Goal: Information Seeking & Learning: Learn about a topic

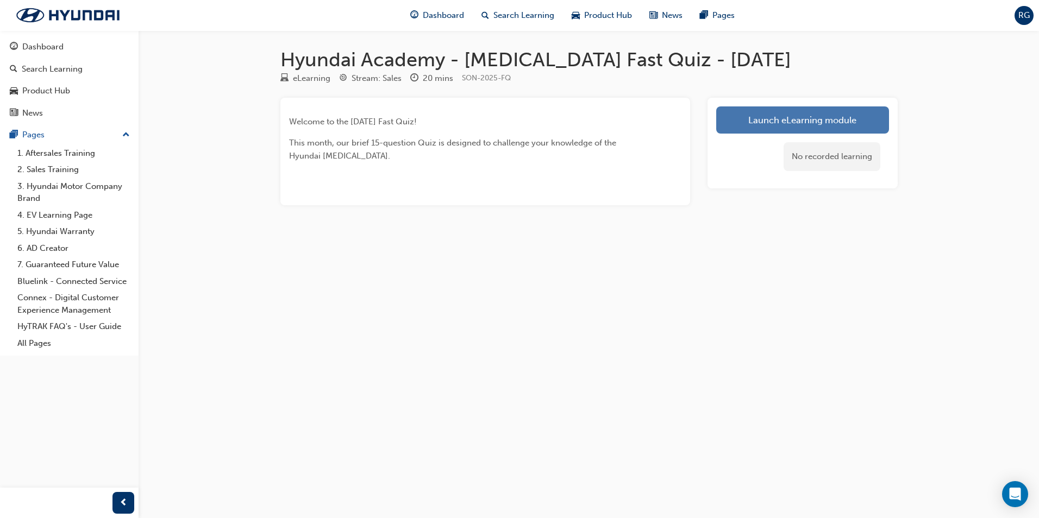
click at [835, 120] on link "Launch eLearning module" at bounding box center [802, 120] width 173 height 27
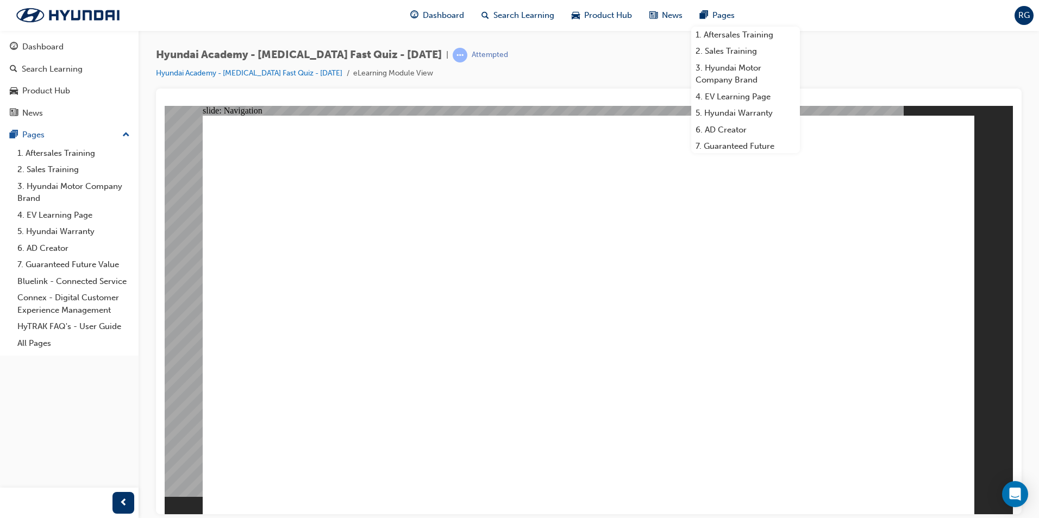
click at [813, 48] on div "Hyundai Academy - [MEDICAL_DATA] Fast Quiz - [DATE] | Attempted Hyundai Academy…" at bounding box center [589, 68] width 866 height 41
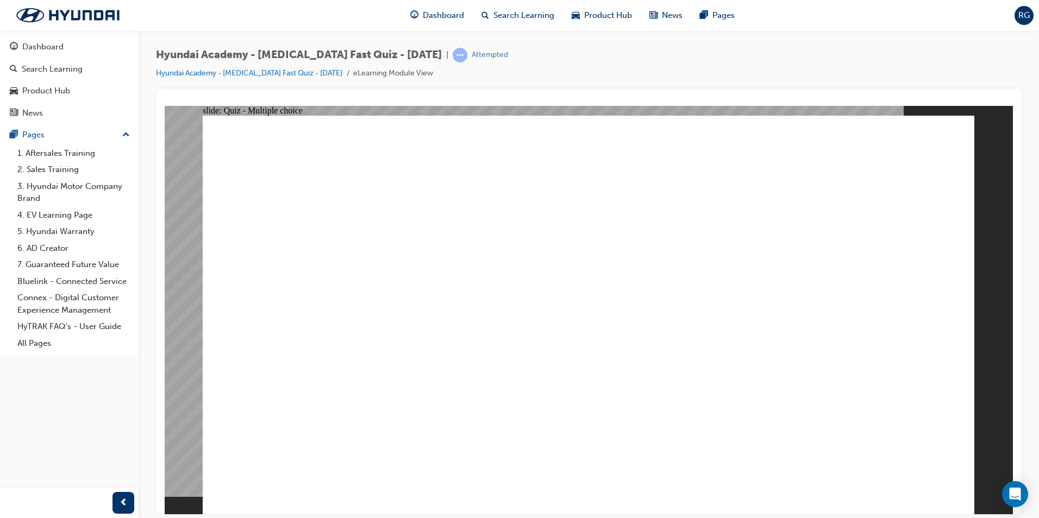
radio input "true"
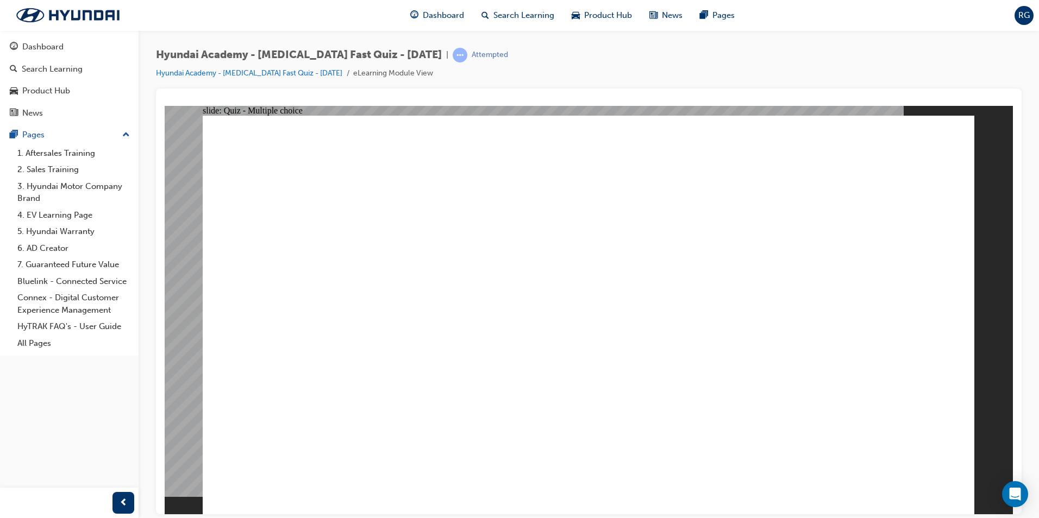
radio input "true"
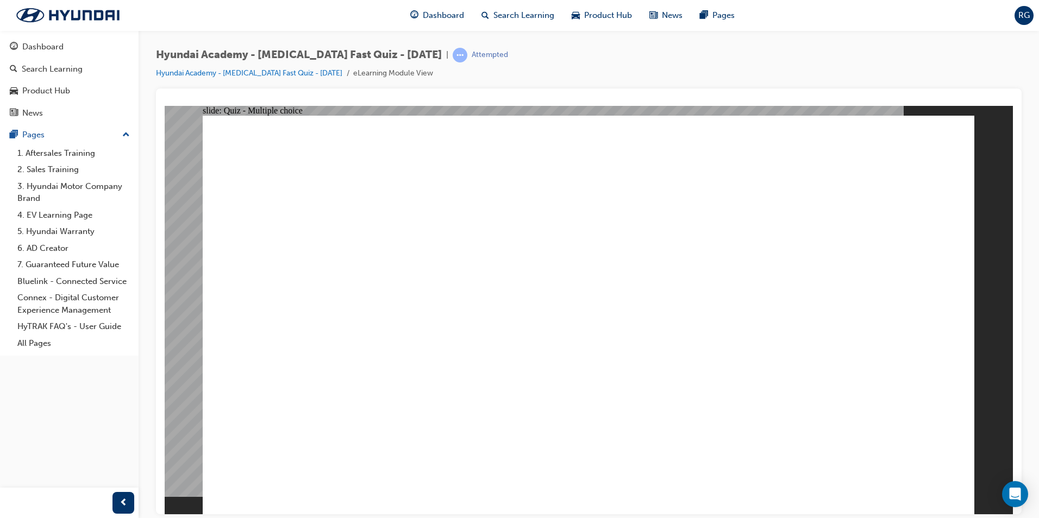
checkbox input "true"
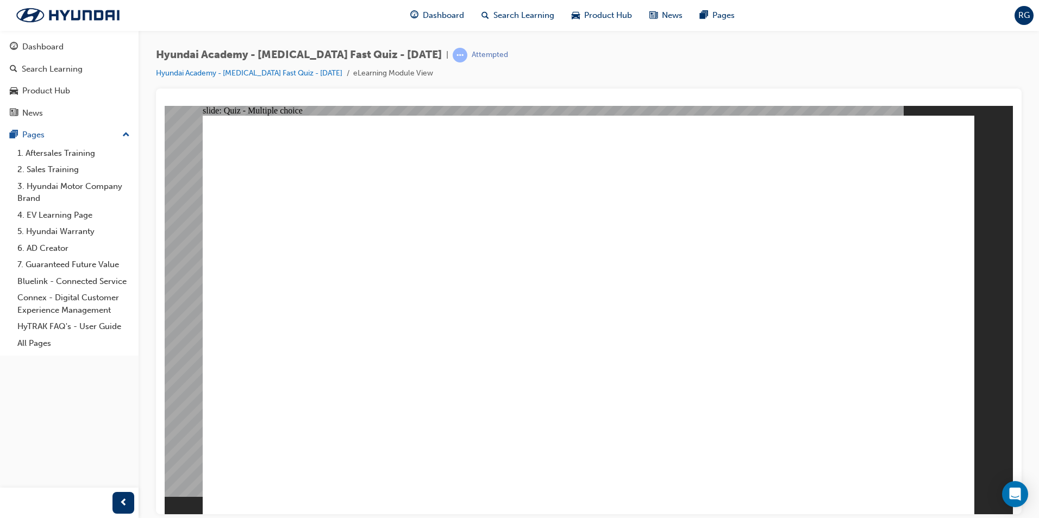
checkbox input "true"
radio input "true"
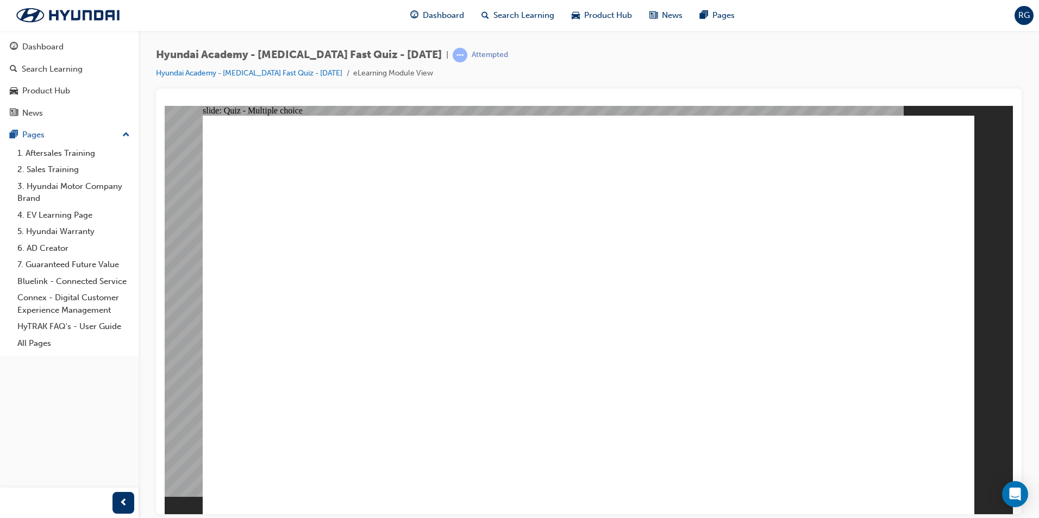
checkbox input "true"
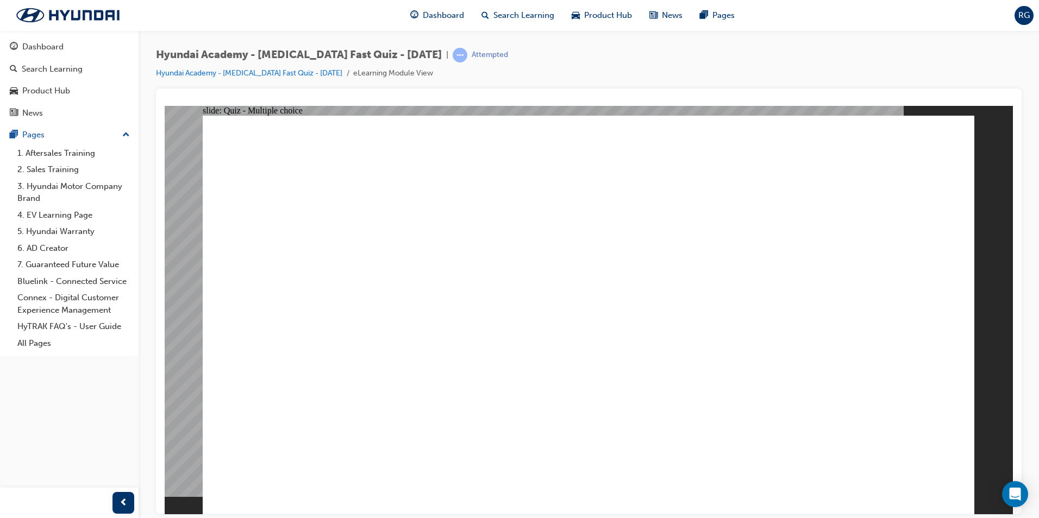
checkbox input "true"
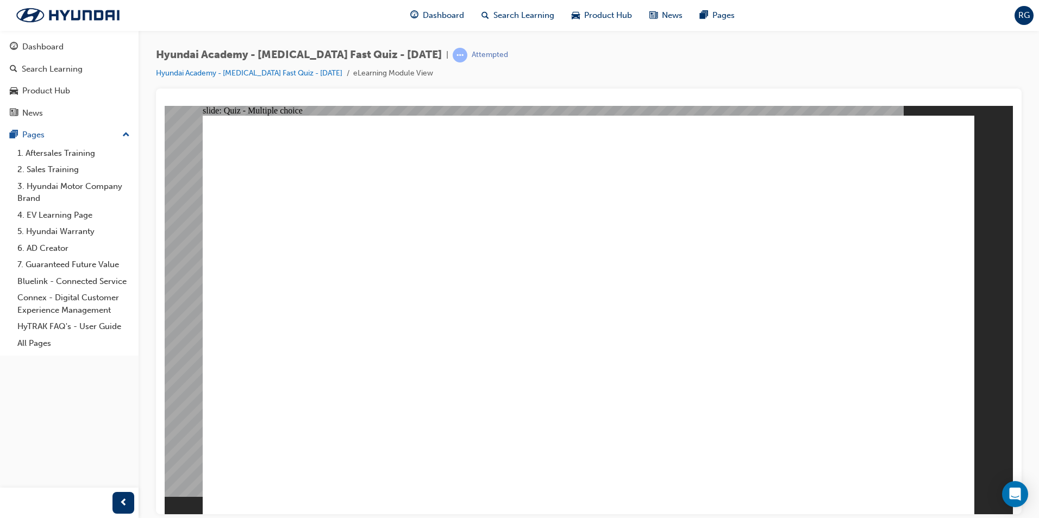
radio input "true"
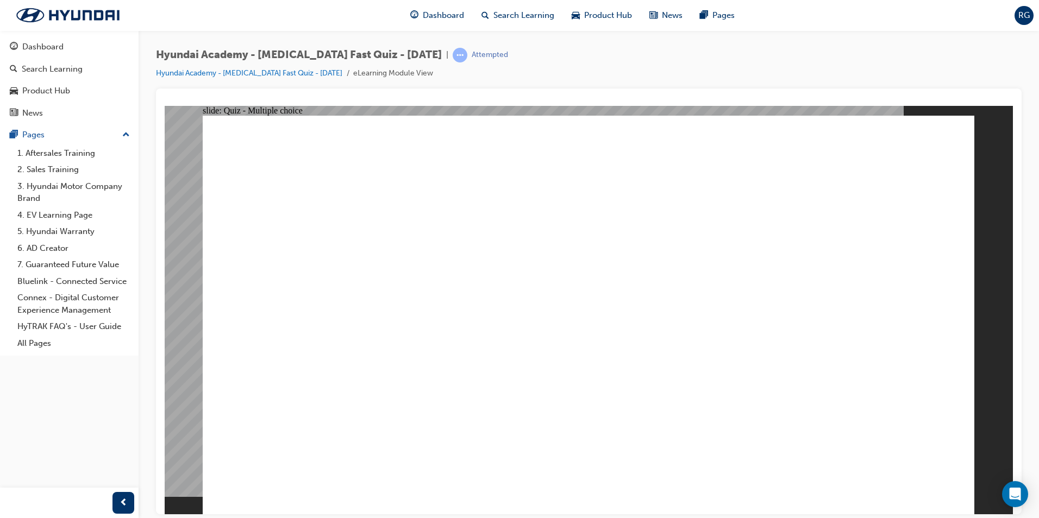
checkbox input "true"
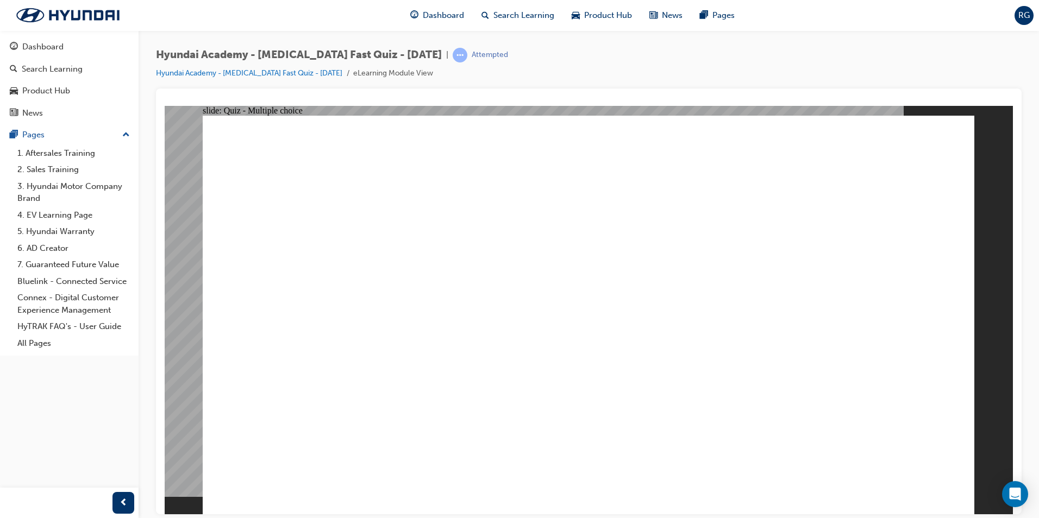
checkbox input "true"
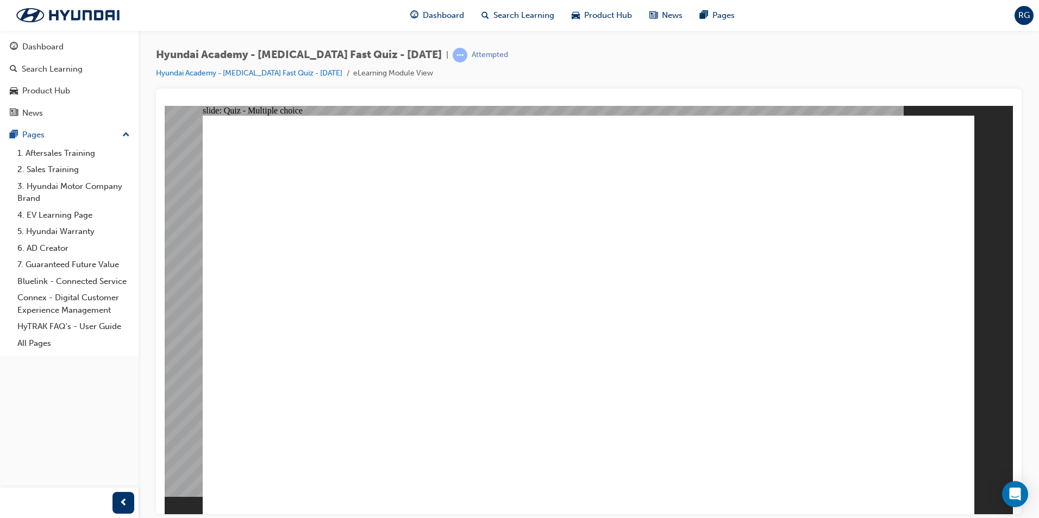
checkbox input "true"
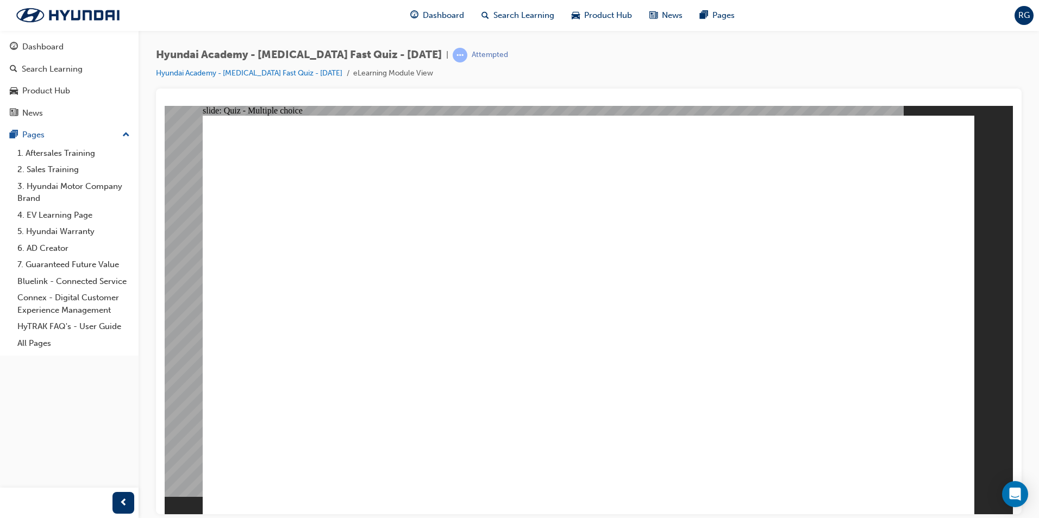
radio input "true"
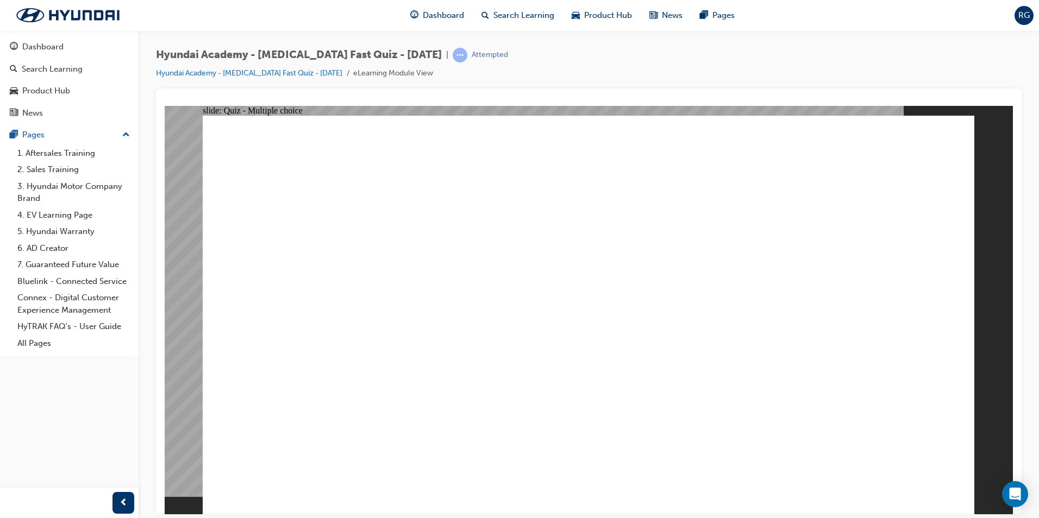
checkbox input "true"
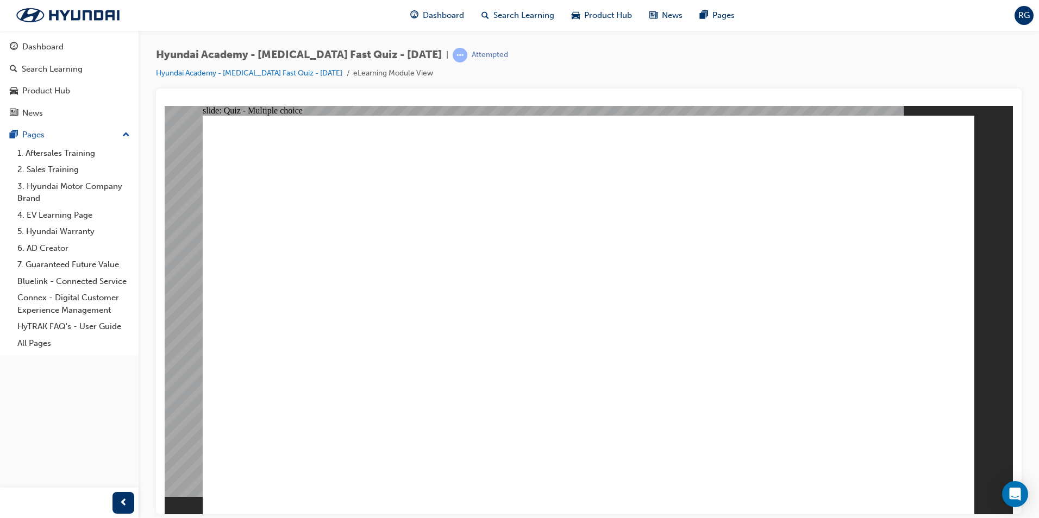
radio input "true"
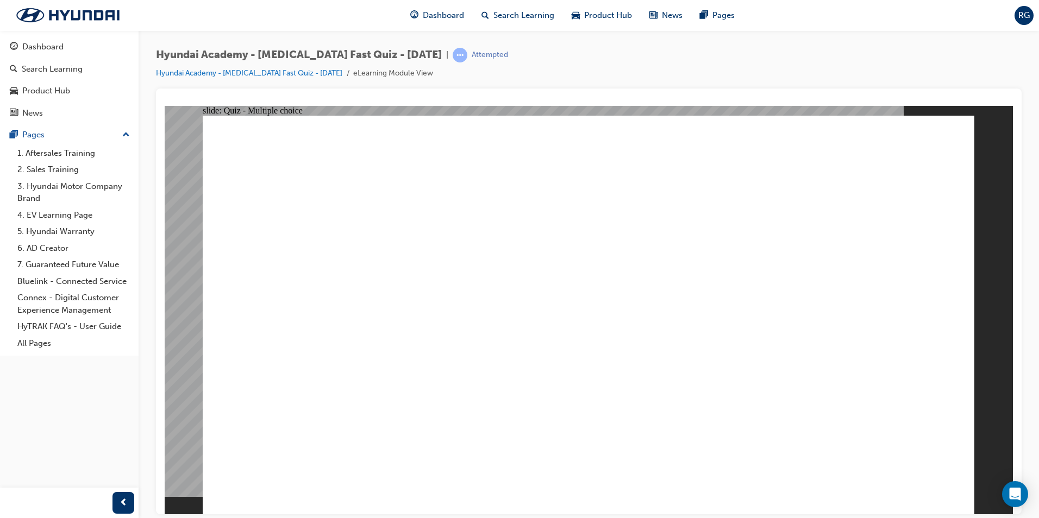
radio input "true"
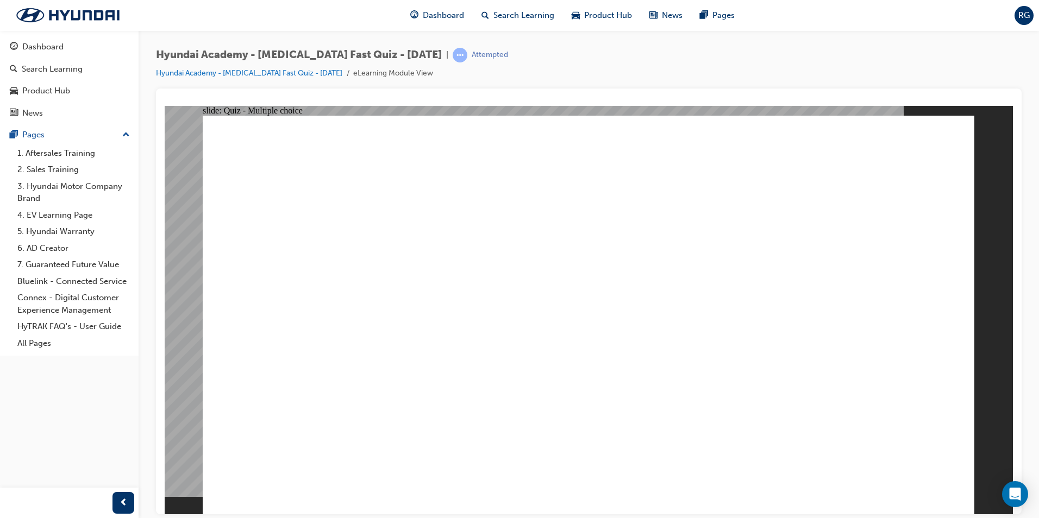
radio input "true"
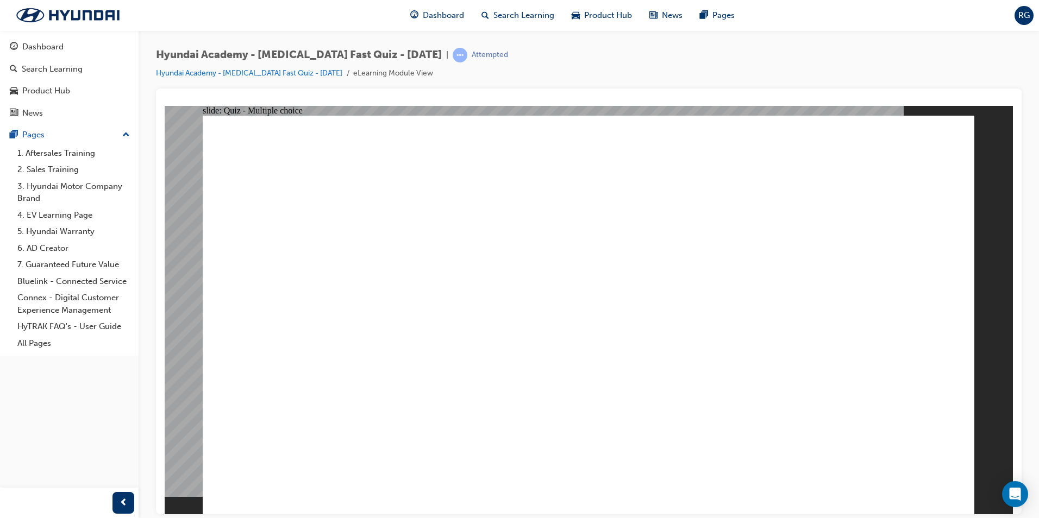
radio input "true"
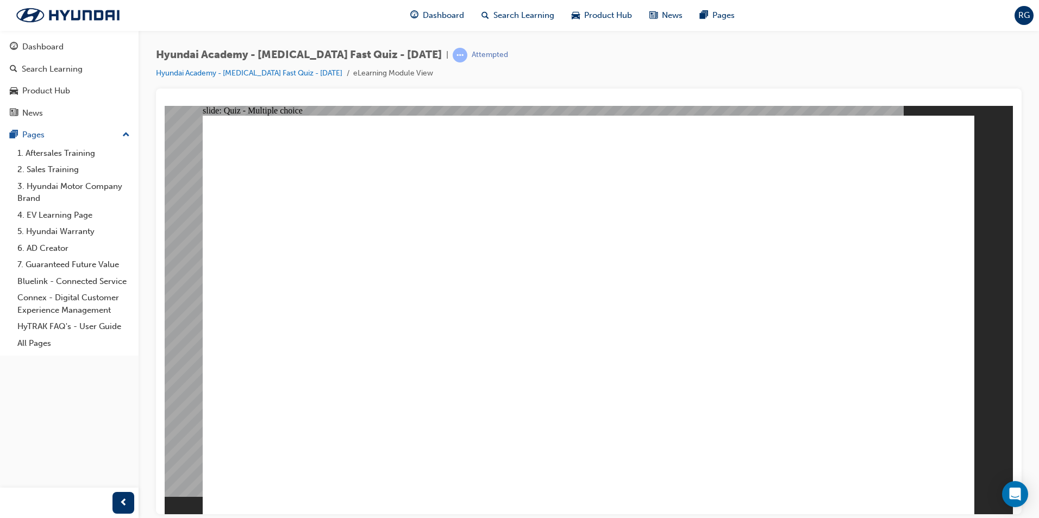
radio input "true"
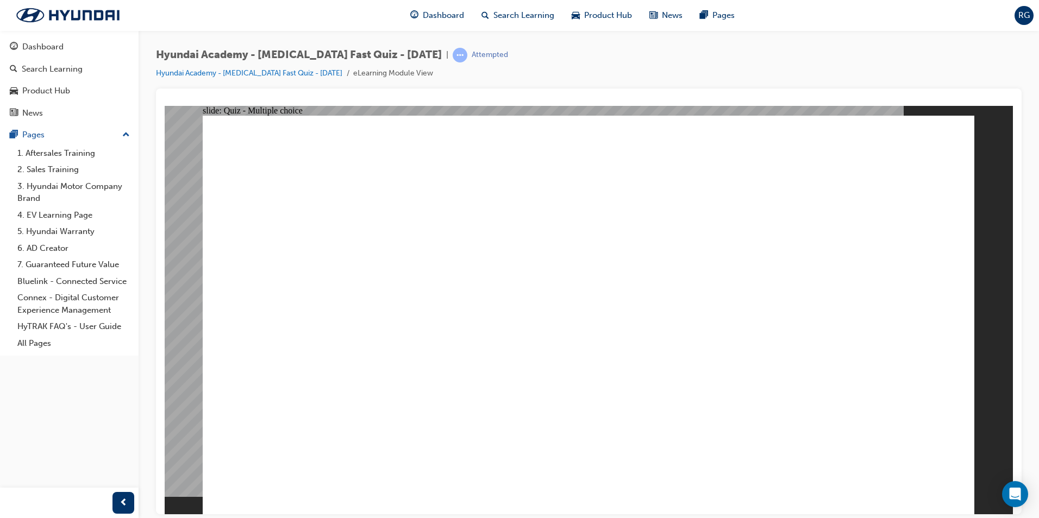
radio input "true"
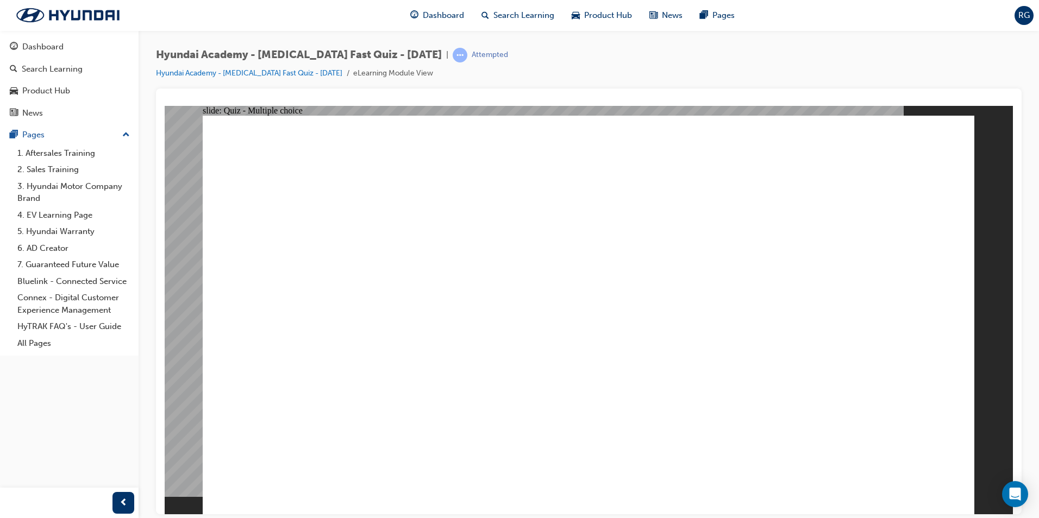
checkbox input "true"
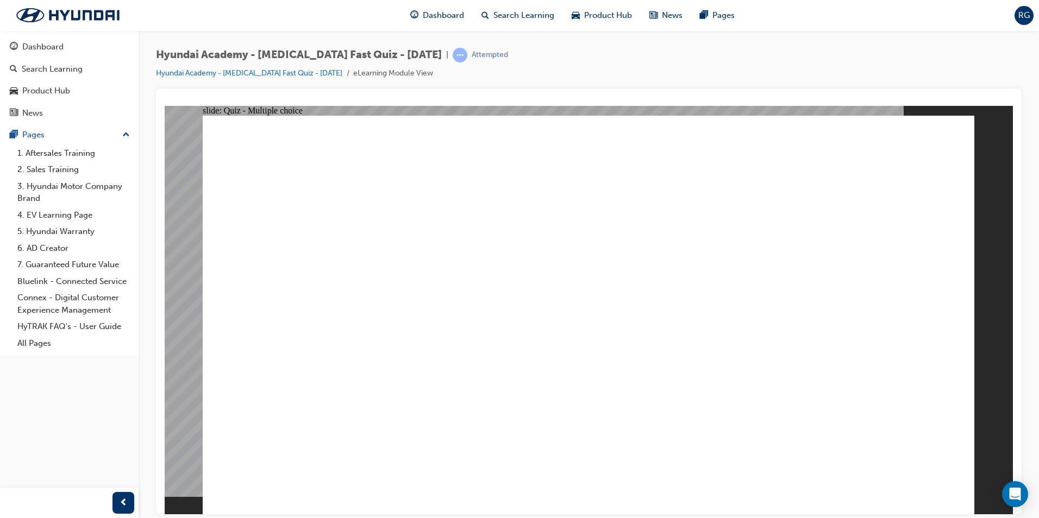
radio input "true"
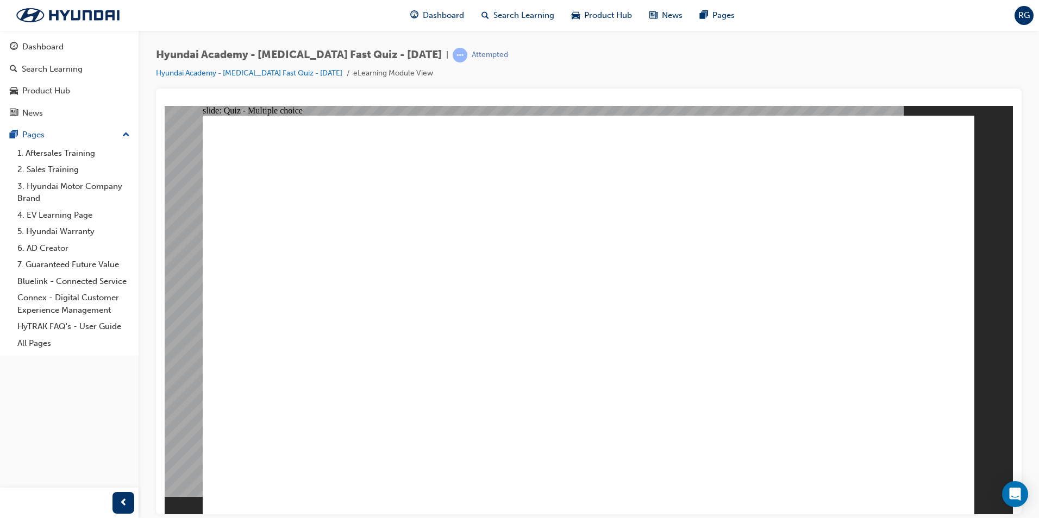
checkbox input "true"
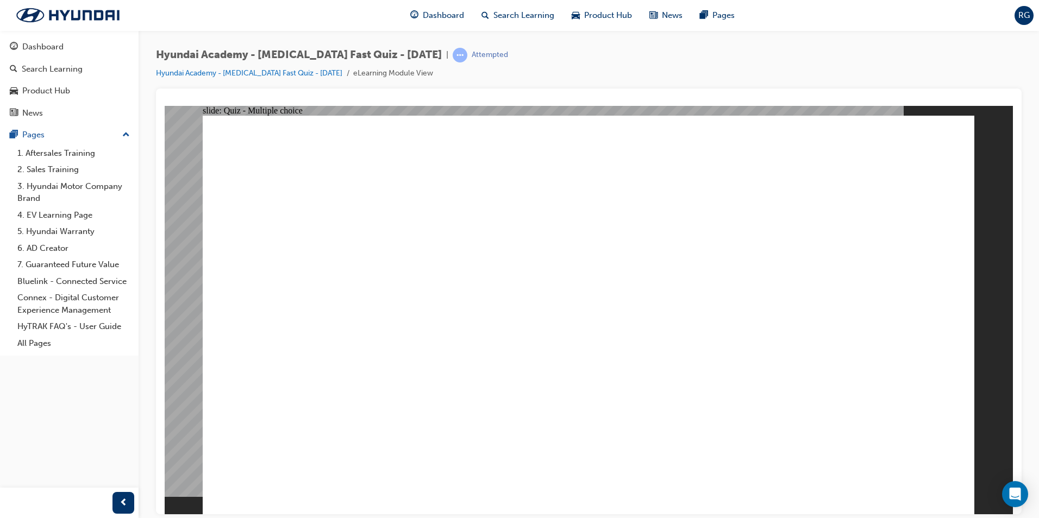
checkbox input "true"
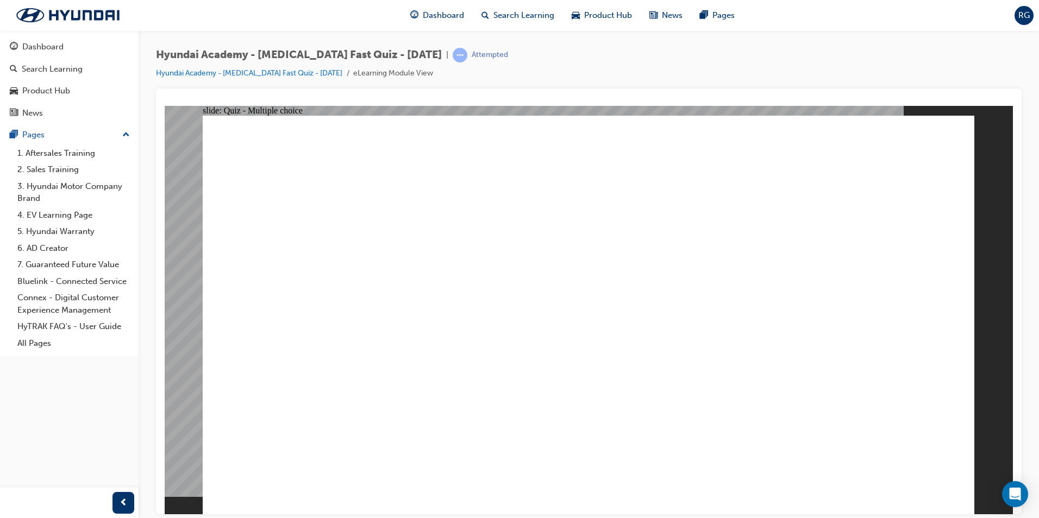
radio input "true"
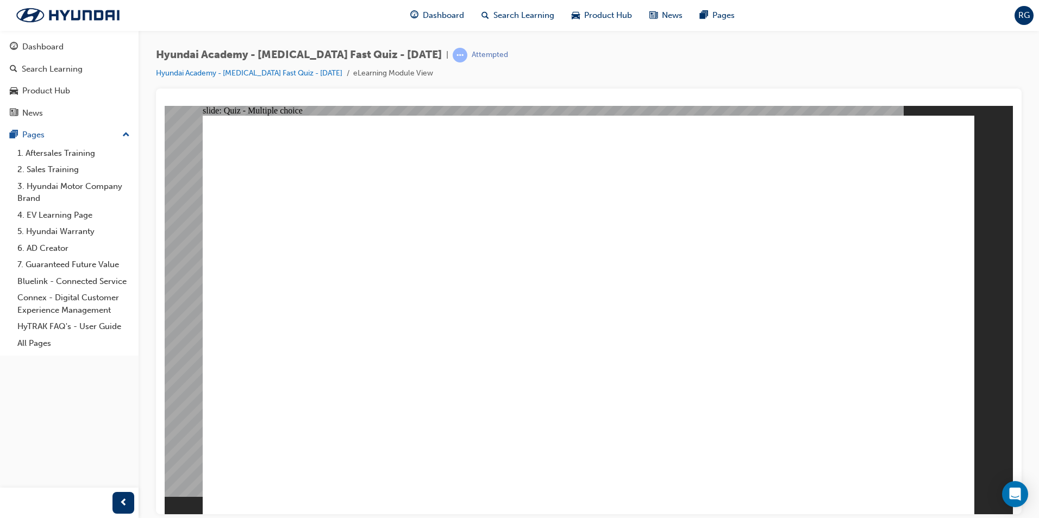
checkbox input "true"
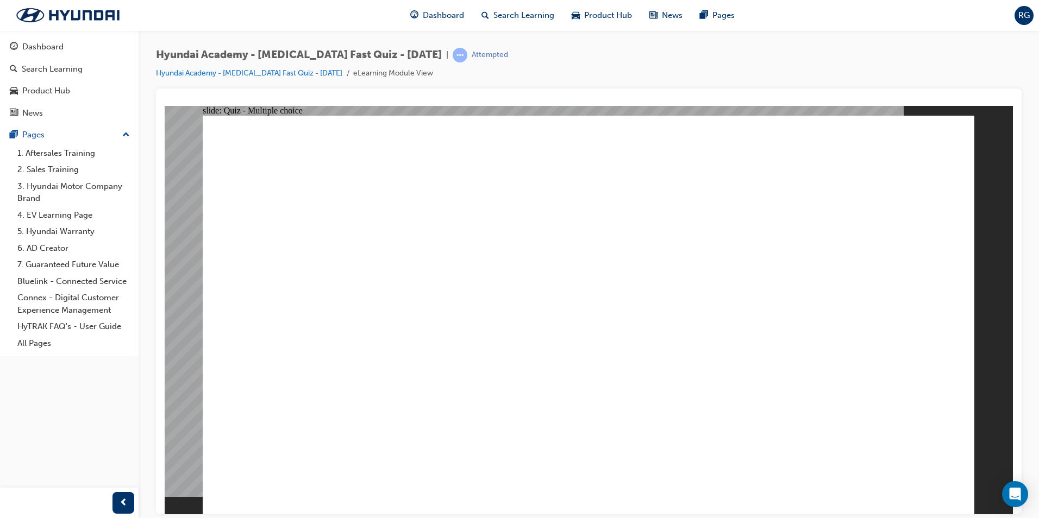
checkbox input "true"
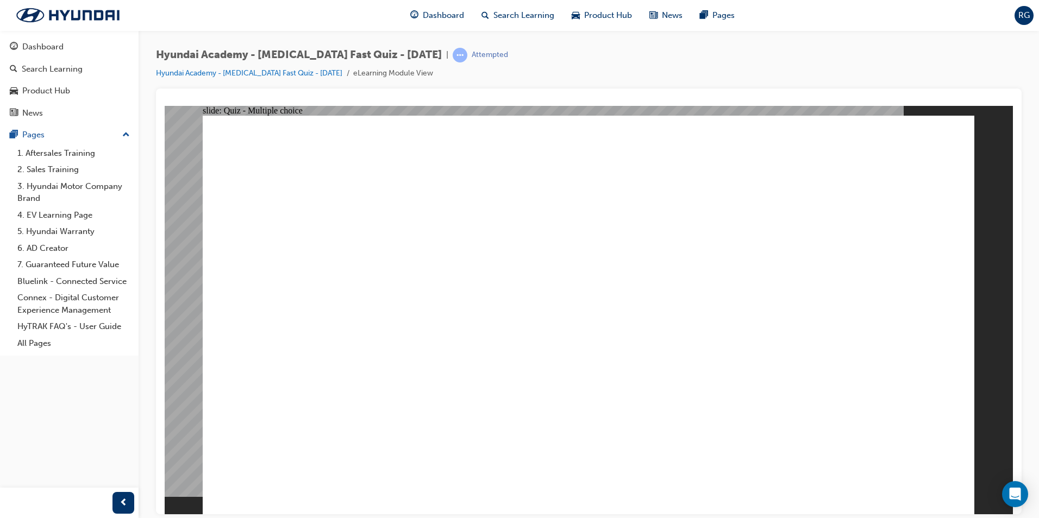
checkbox input "true"
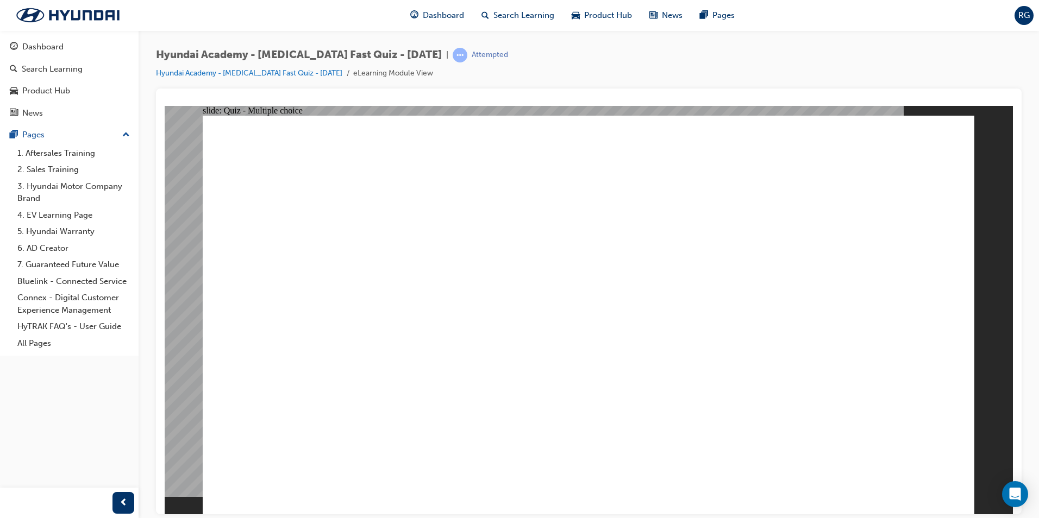
checkbox input "true"
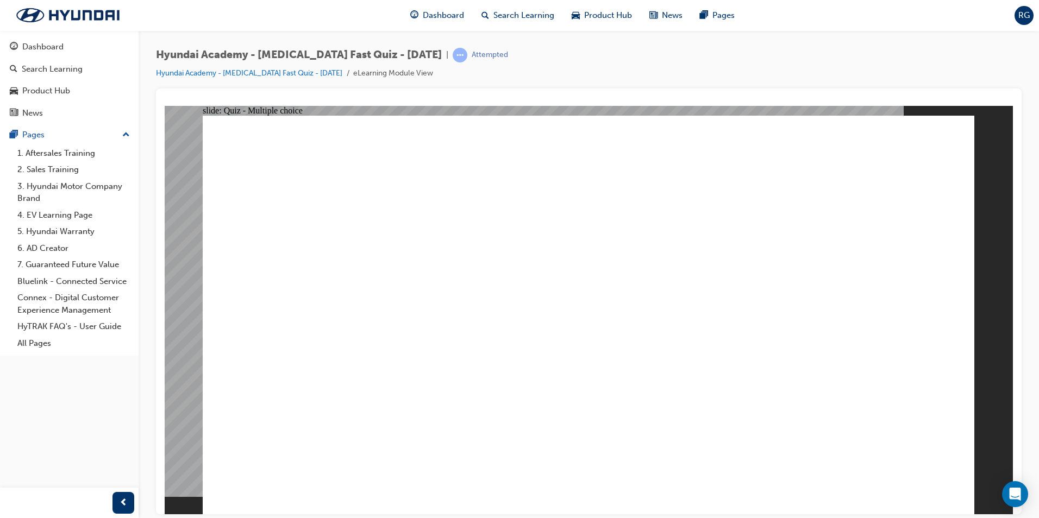
radio input "true"
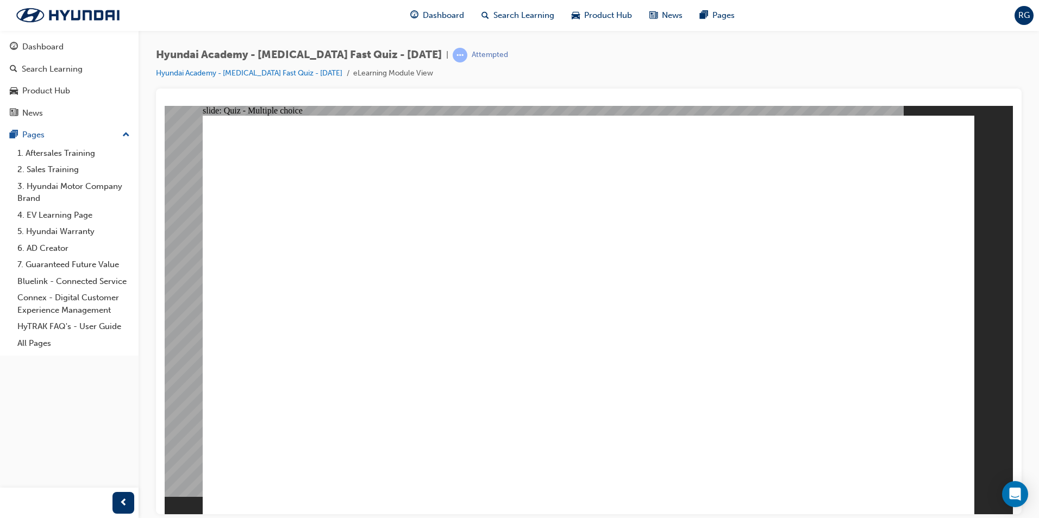
checkbox input "true"
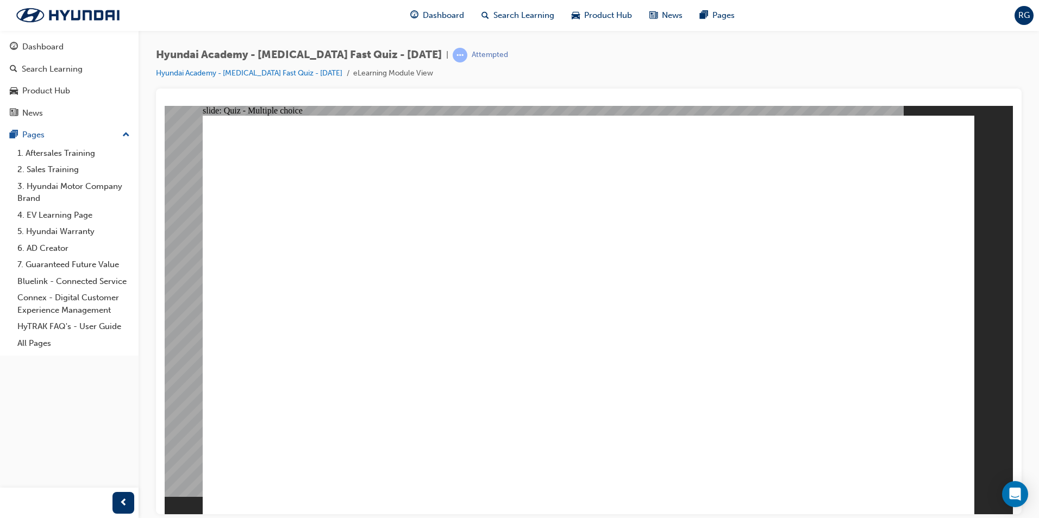
radio input "true"
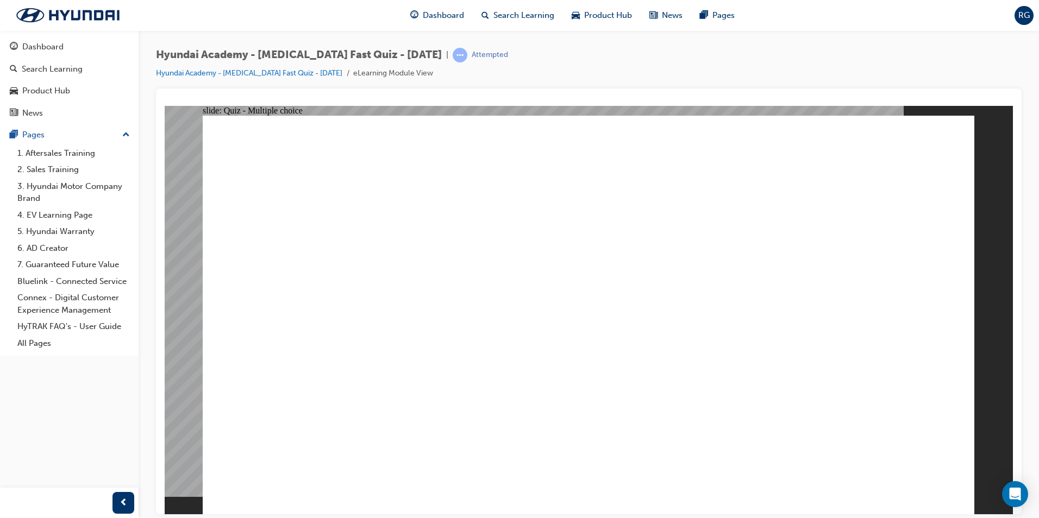
radio input "true"
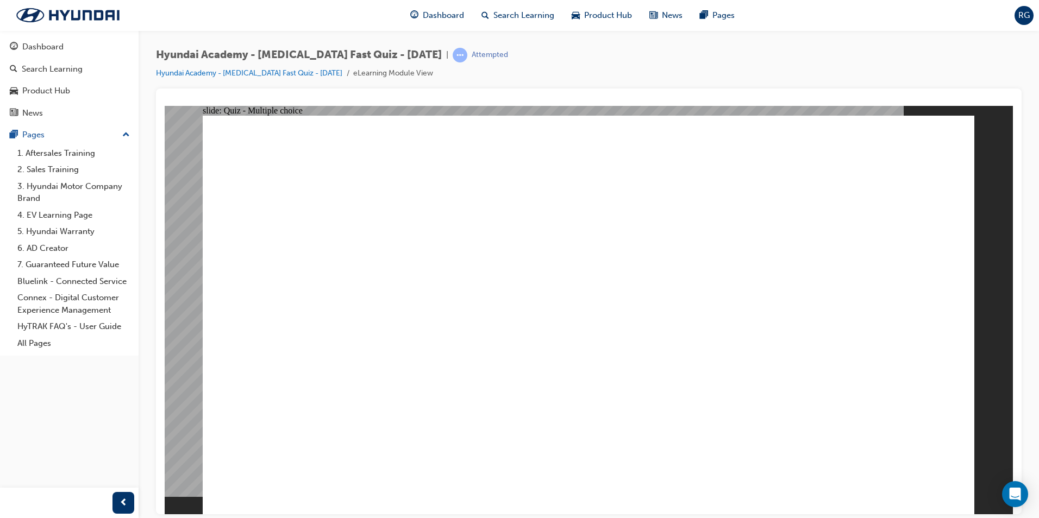
radio input "true"
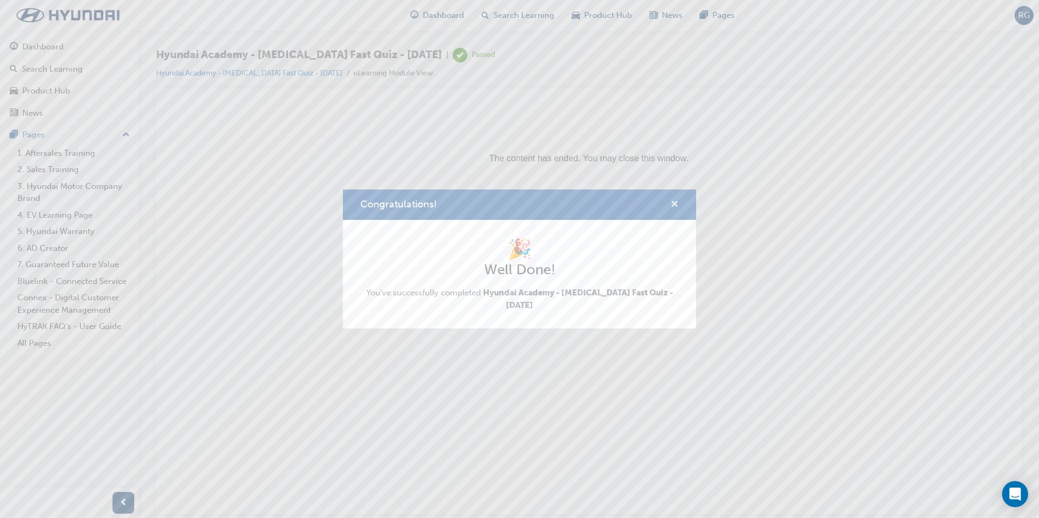
click at [677, 204] on span "cross-icon" at bounding box center [675, 206] width 8 height 10
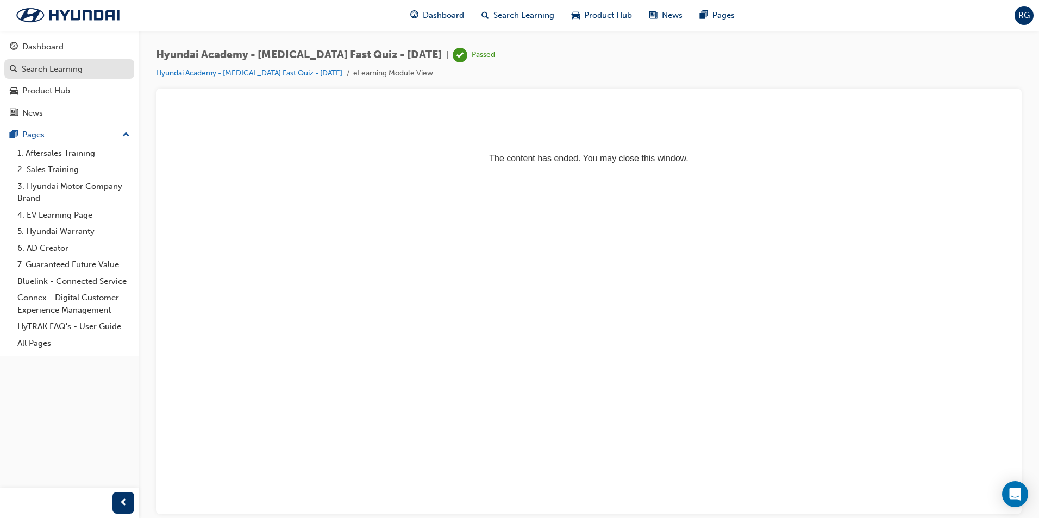
click at [67, 70] on div "Search Learning" at bounding box center [52, 69] width 61 height 12
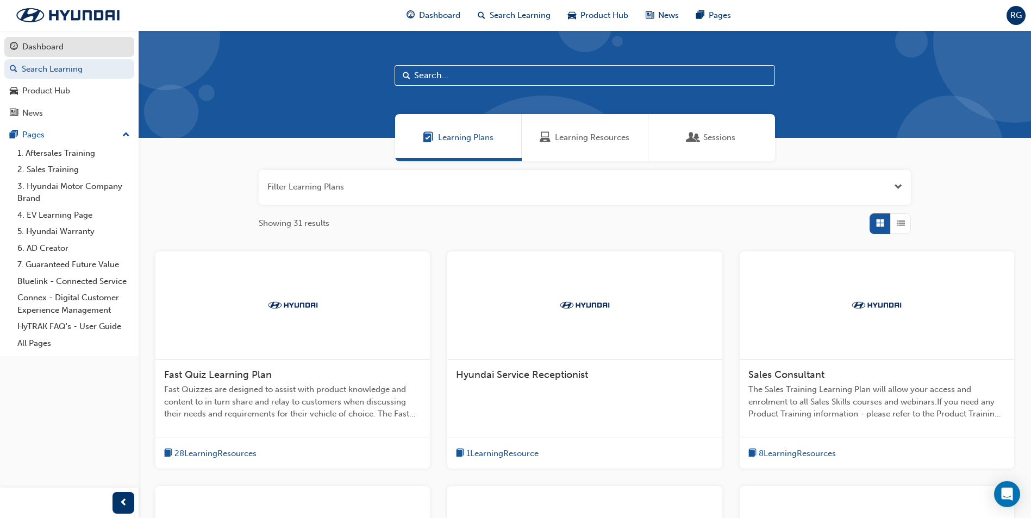
click at [67, 48] on div "Dashboard" at bounding box center [69, 47] width 119 height 14
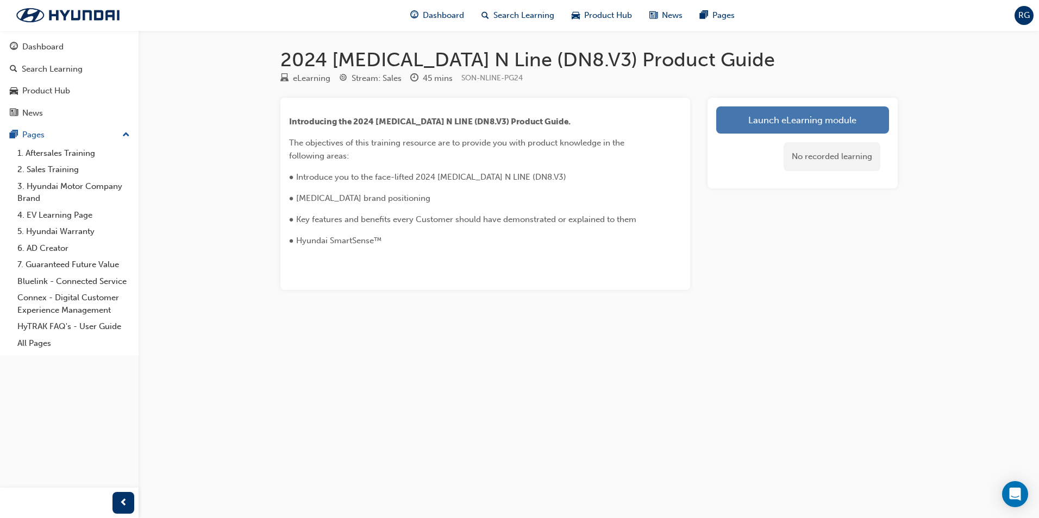
click at [828, 122] on link "Launch eLearning module" at bounding box center [802, 120] width 173 height 27
click at [787, 126] on link "Launch eLearning module" at bounding box center [802, 120] width 173 height 27
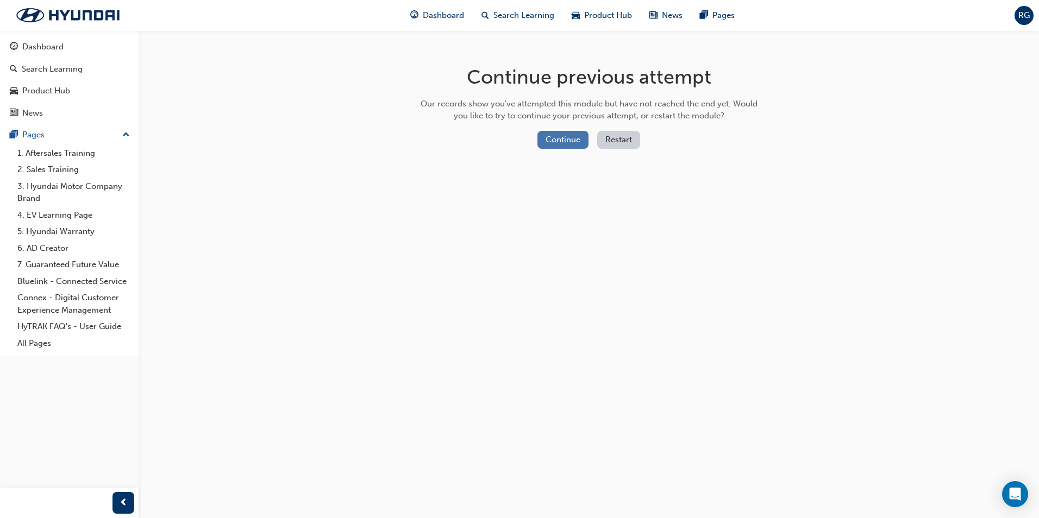
click at [572, 141] on button "Continue" at bounding box center [562, 140] width 51 height 18
